Goal: Find specific page/section: Find specific page/section

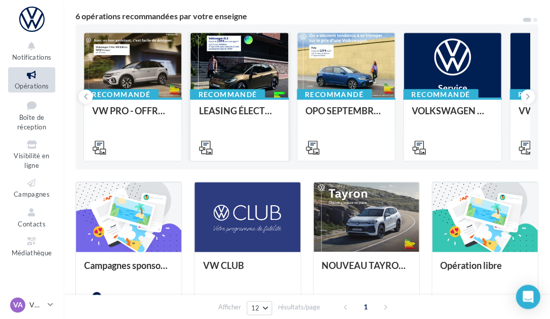
scroll to position [209, 0]
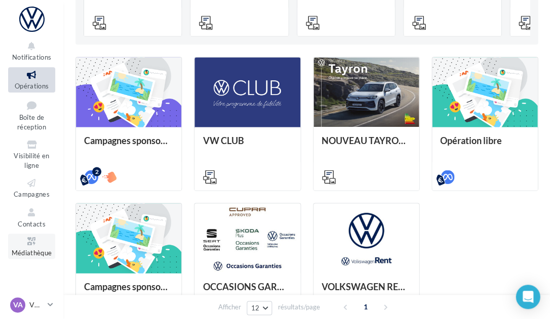
click at [17, 246] on link "Médiathèque" at bounding box center [31, 246] width 47 height 25
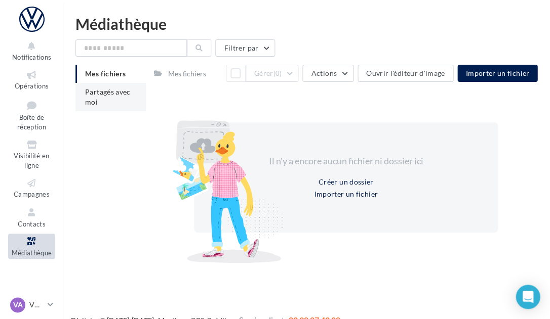
click at [117, 89] on span "Partagés avec moi" at bounding box center [108, 97] width 46 height 19
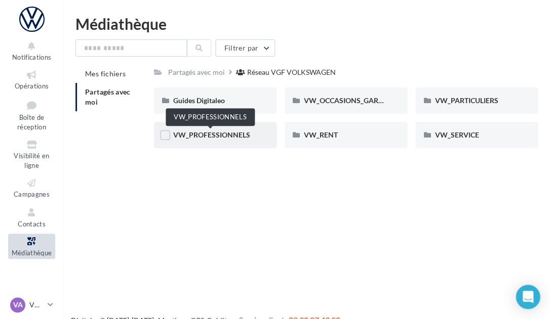
click at [228, 137] on span "VW_PROFESSIONNELS" at bounding box center [211, 135] width 77 height 9
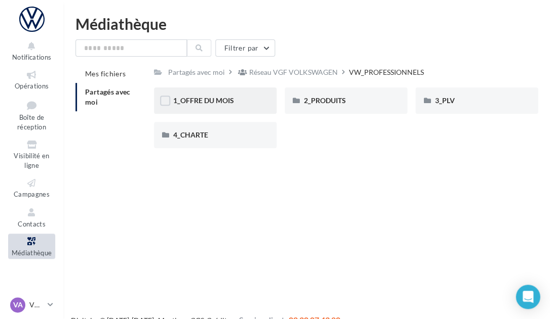
click at [244, 104] on div "1_OFFRE DU MOIS" at bounding box center [215, 101] width 84 height 10
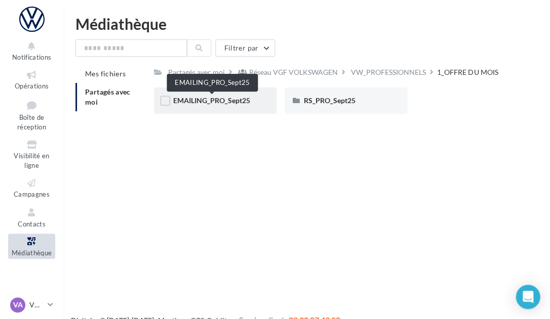
click at [233, 103] on span "EMAILING_PRO_Sept25" at bounding box center [211, 100] width 77 height 9
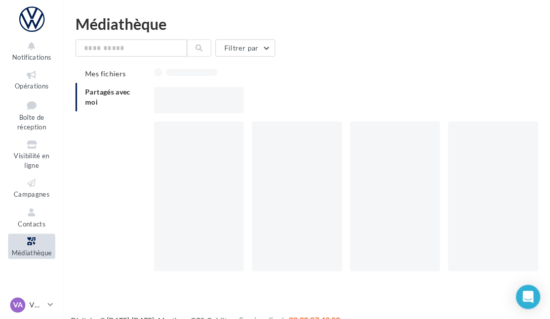
click at [233, 103] on div at bounding box center [199, 100] width 90 height 26
